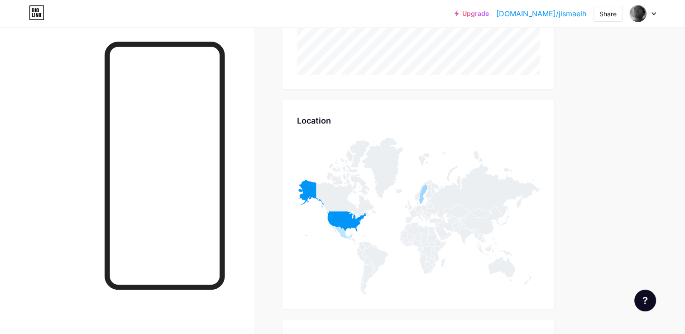
scroll to position [204, 0]
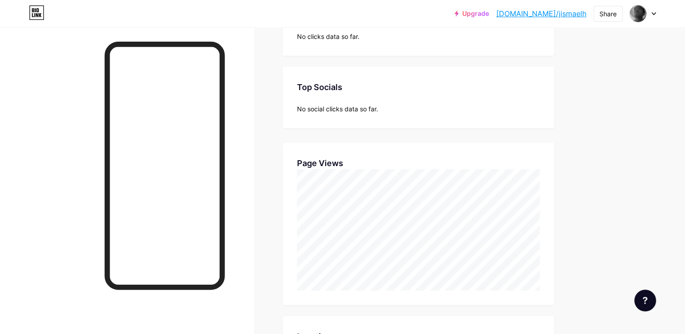
scroll to position [115, 0]
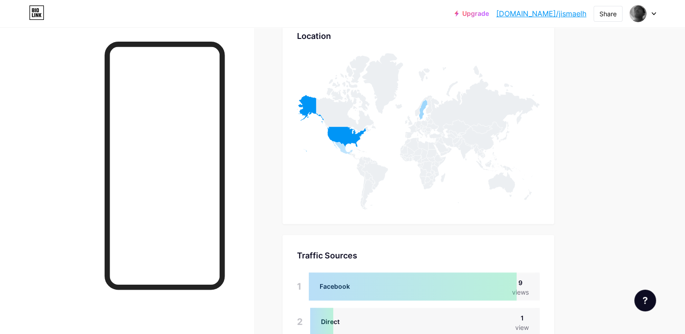
scroll to position [476, 0]
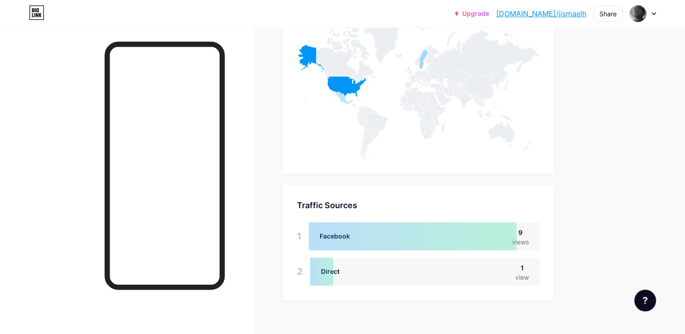
scroll to position [476, 0]
